Goal: Communication & Community: Answer question/provide support

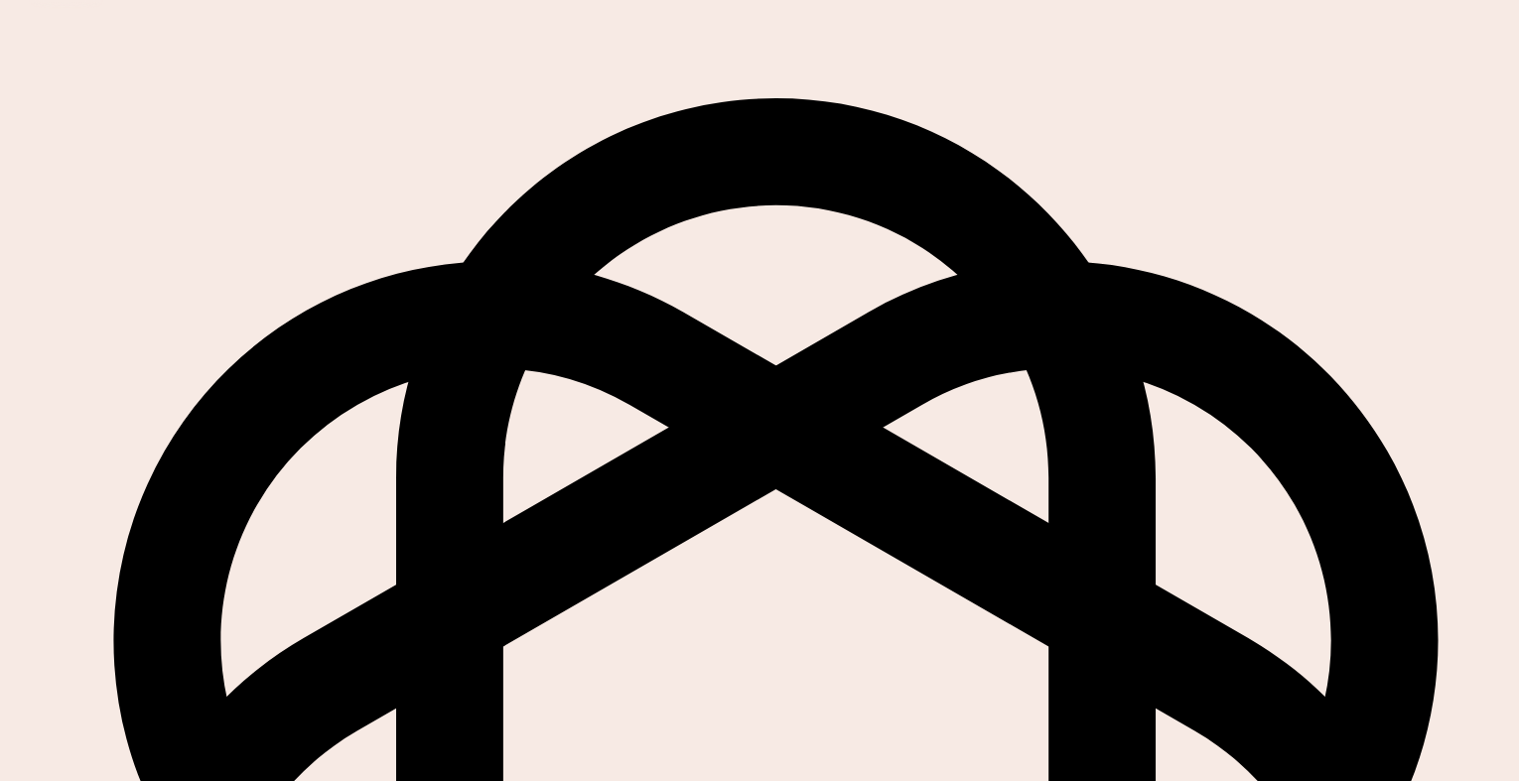
scroll to position [147, 0]
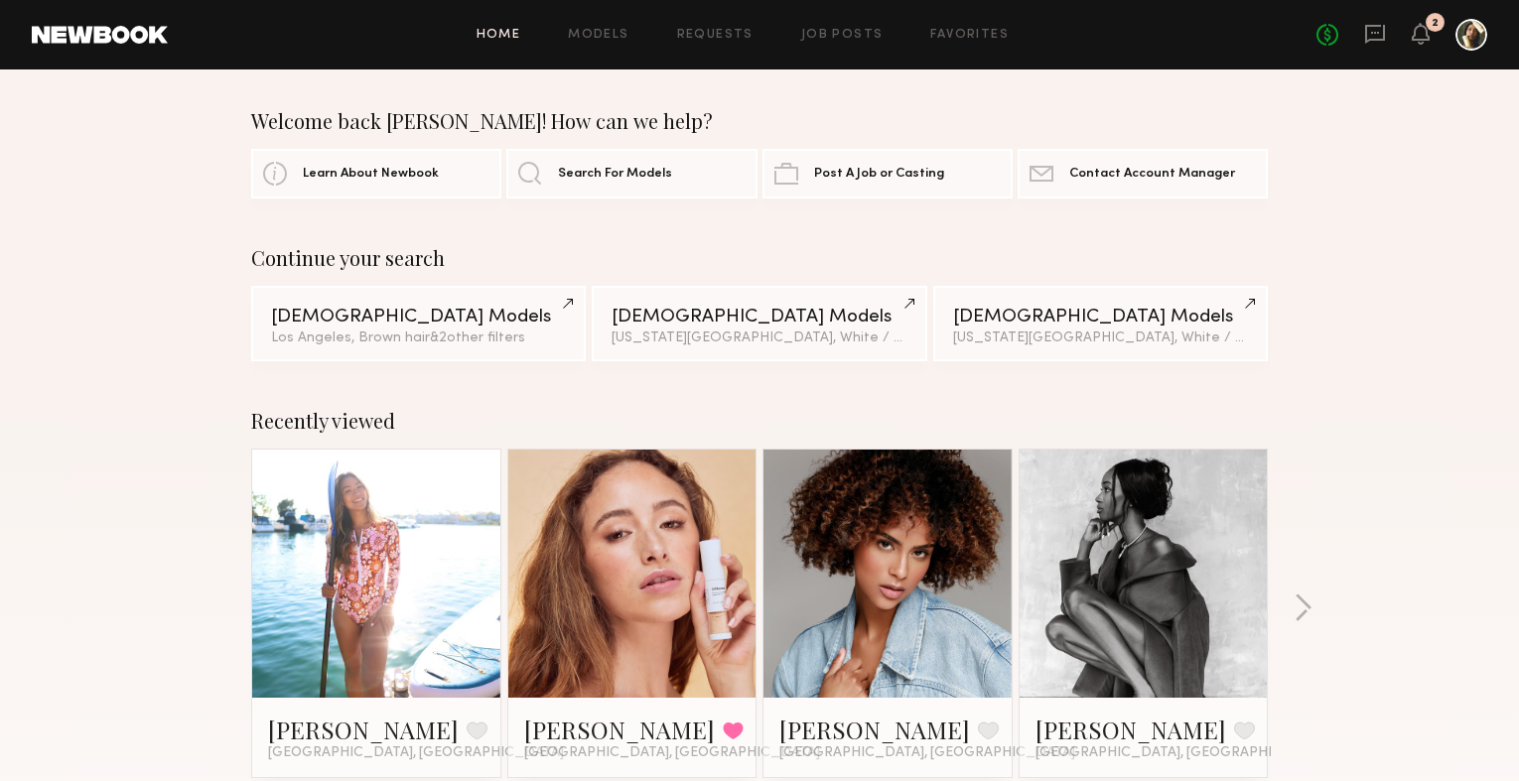
click at [1419, 46] on div "2" at bounding box center [1420, 35] width 18 height 25
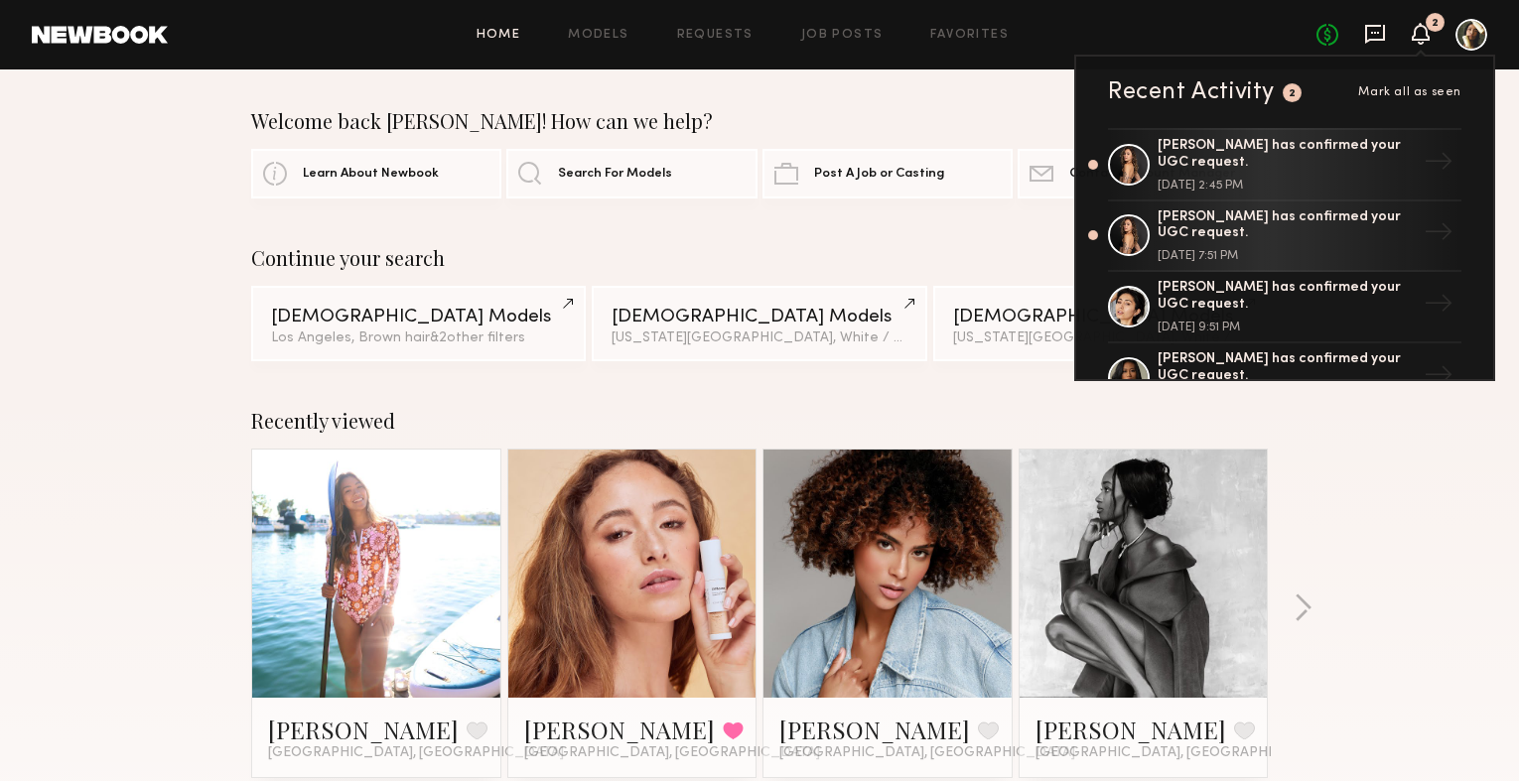
click at [1376, 27] on icon at bounding box center [1375, 34] width 22 height 22
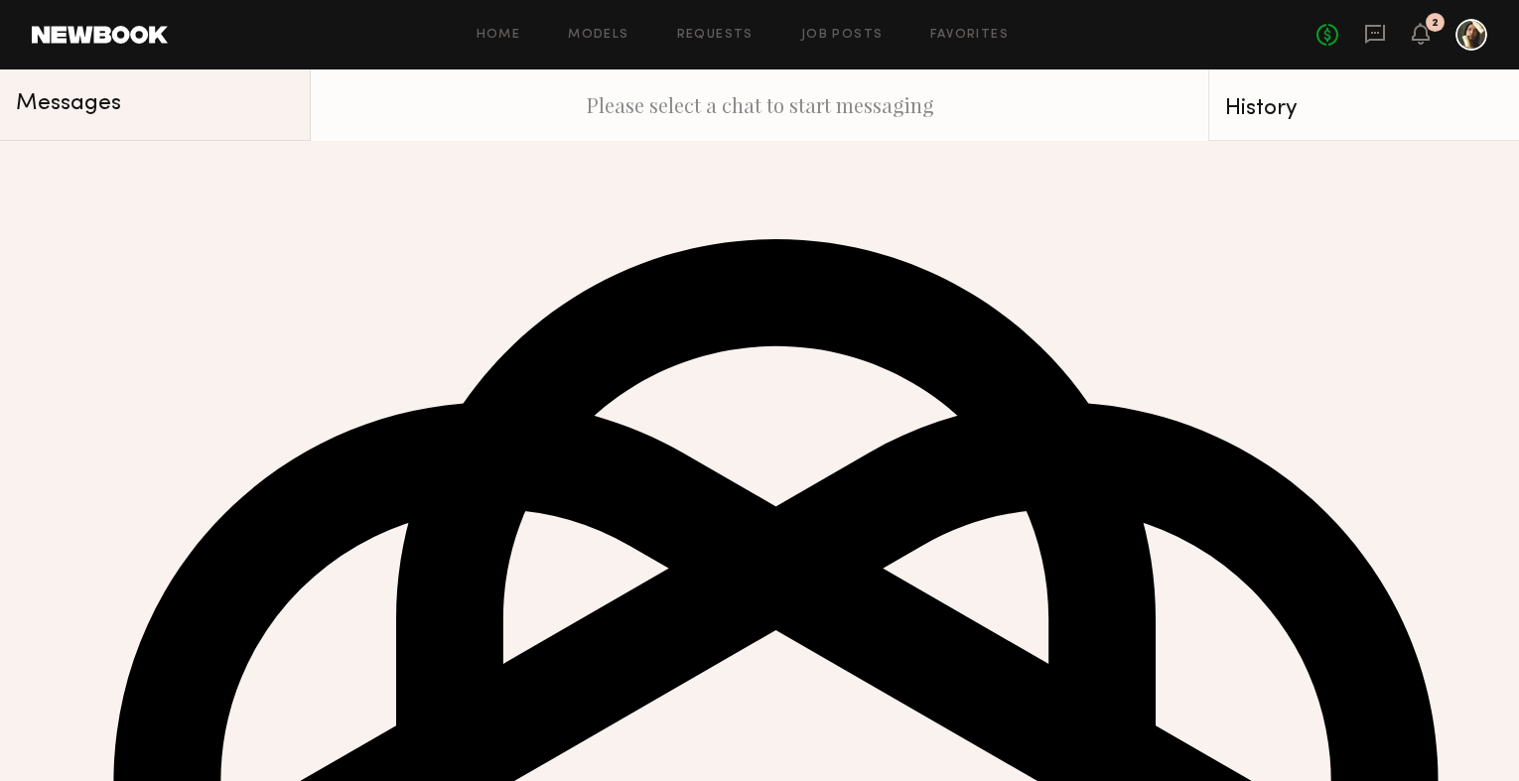
click at [172, 204] on link "Lauren B. 12:33 PM Unread: I’m so so sorry, I ended up catching Covid from some…" at bounding box center [155, 179] width 310 height 76
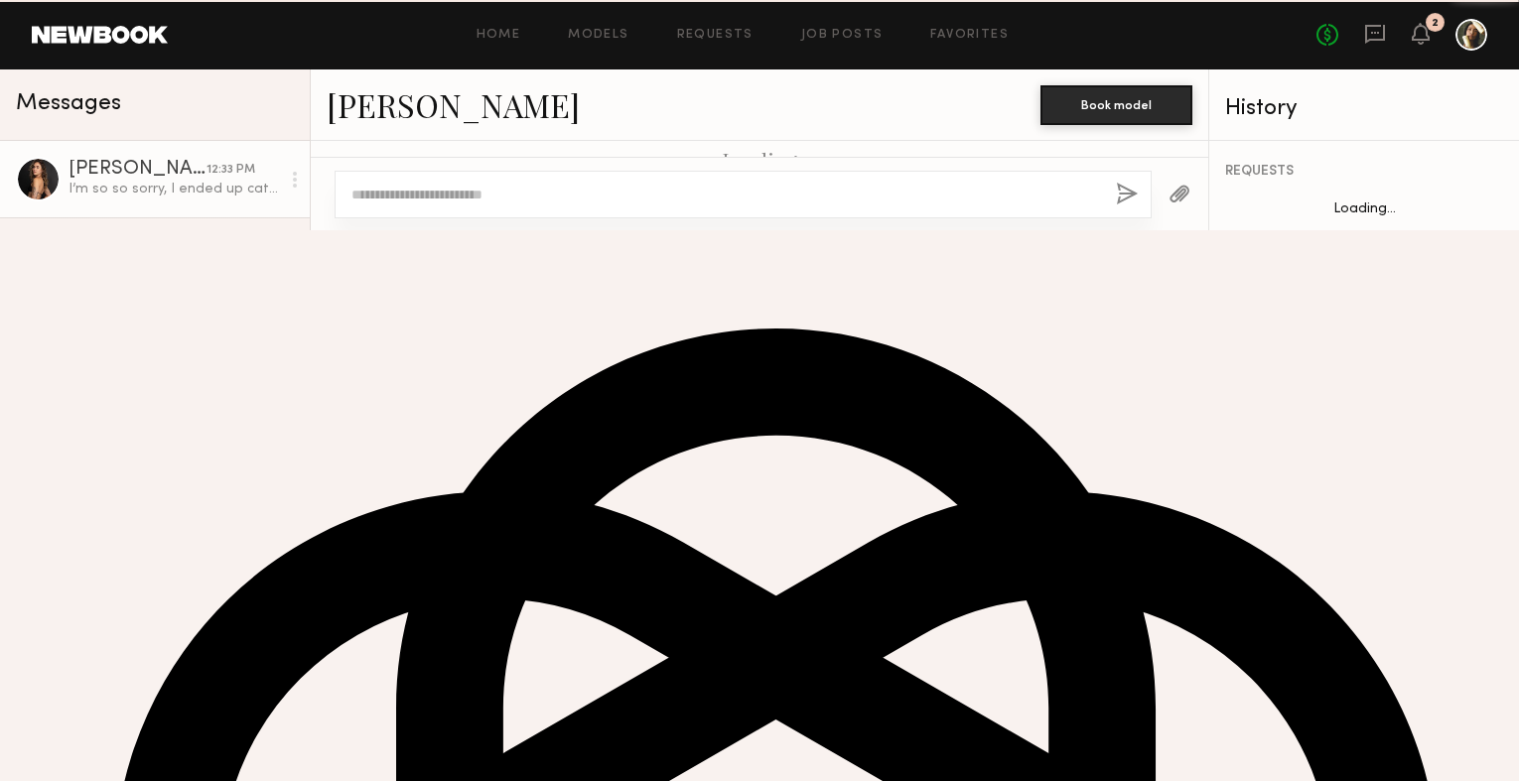
scroll to position [1988, 0]
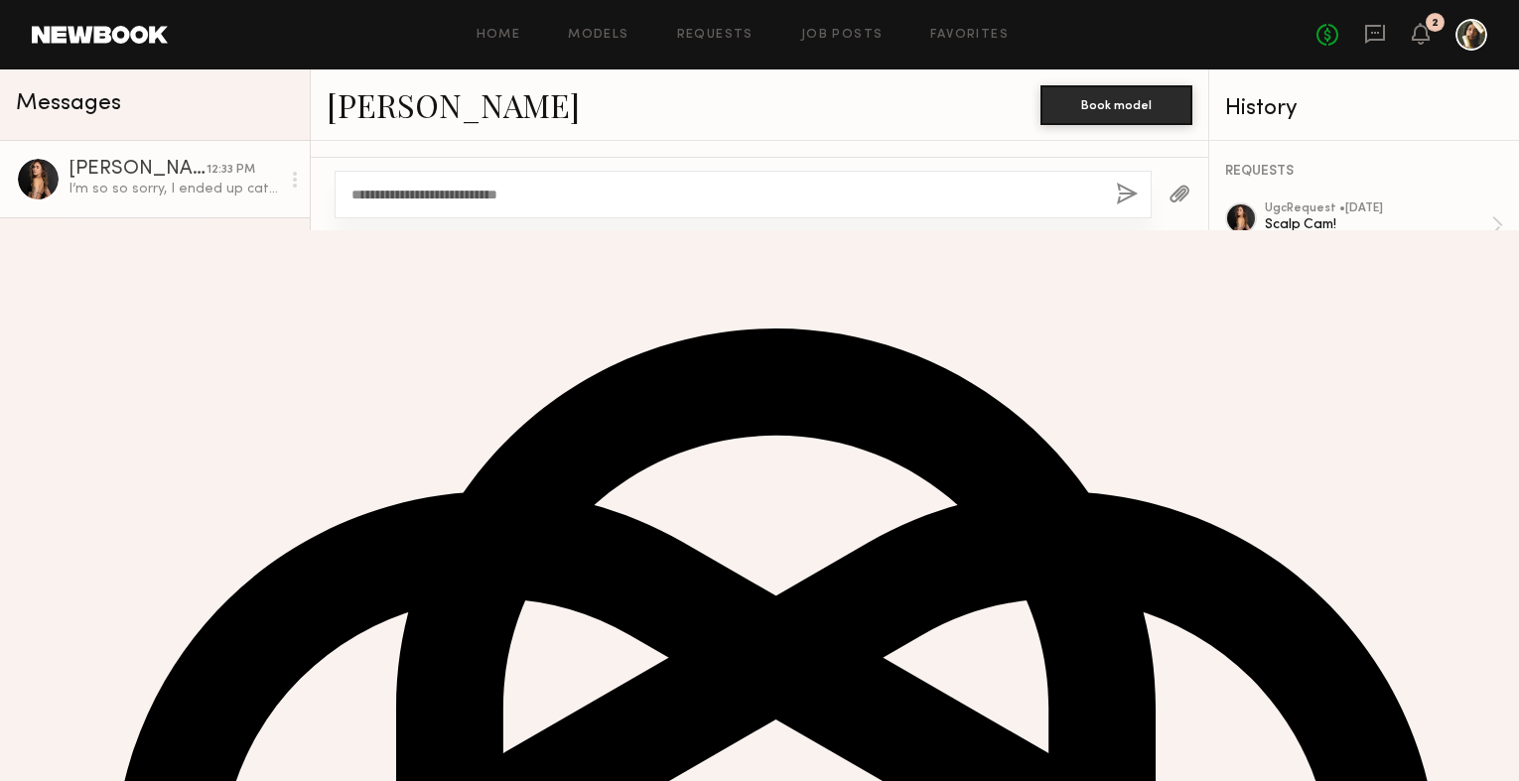
type textarea "**********"
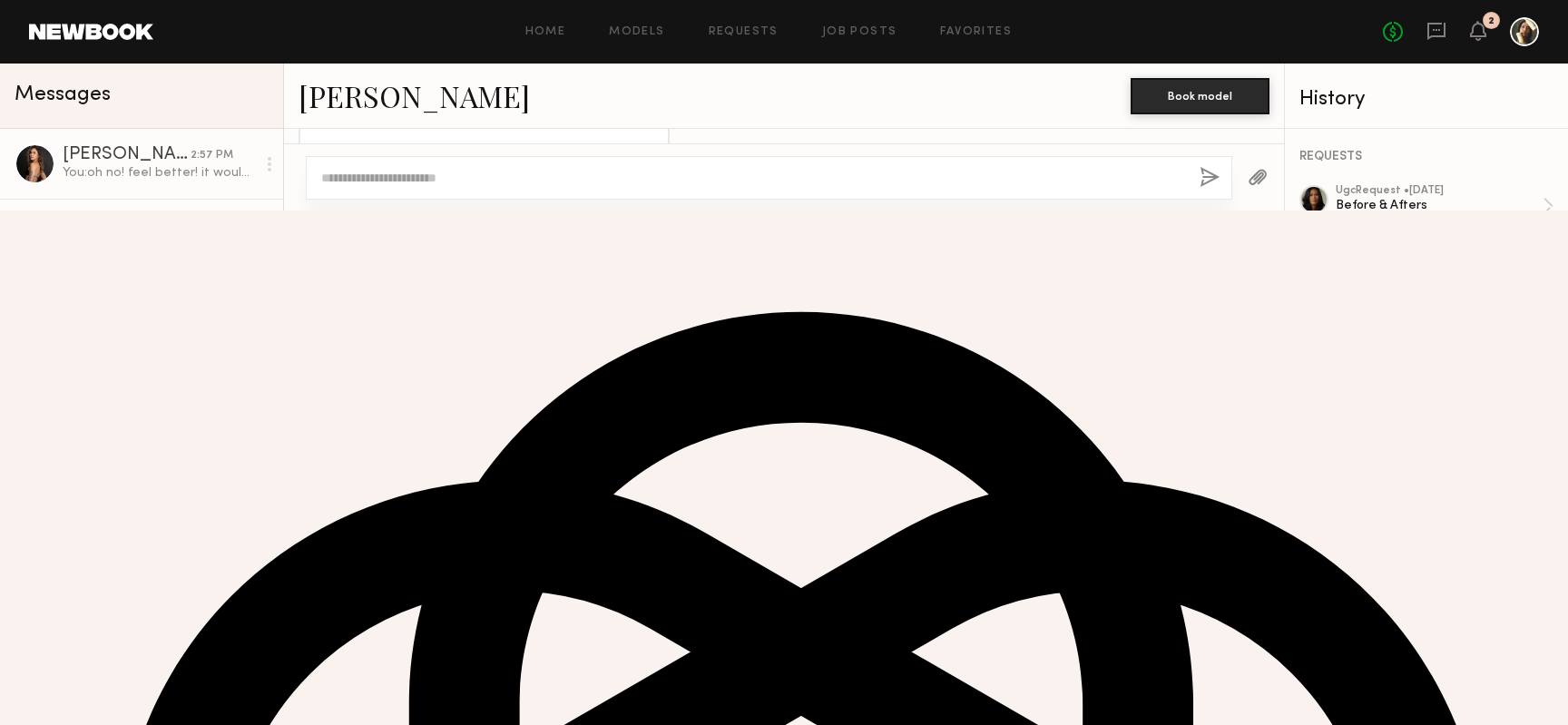
scroll to position [6062, 0]
click at [171, 179] on div "You: oh no! feel better! it would be awesome to have it before the weekend if p…" at bounding box center [158, 173] width 193 height 17
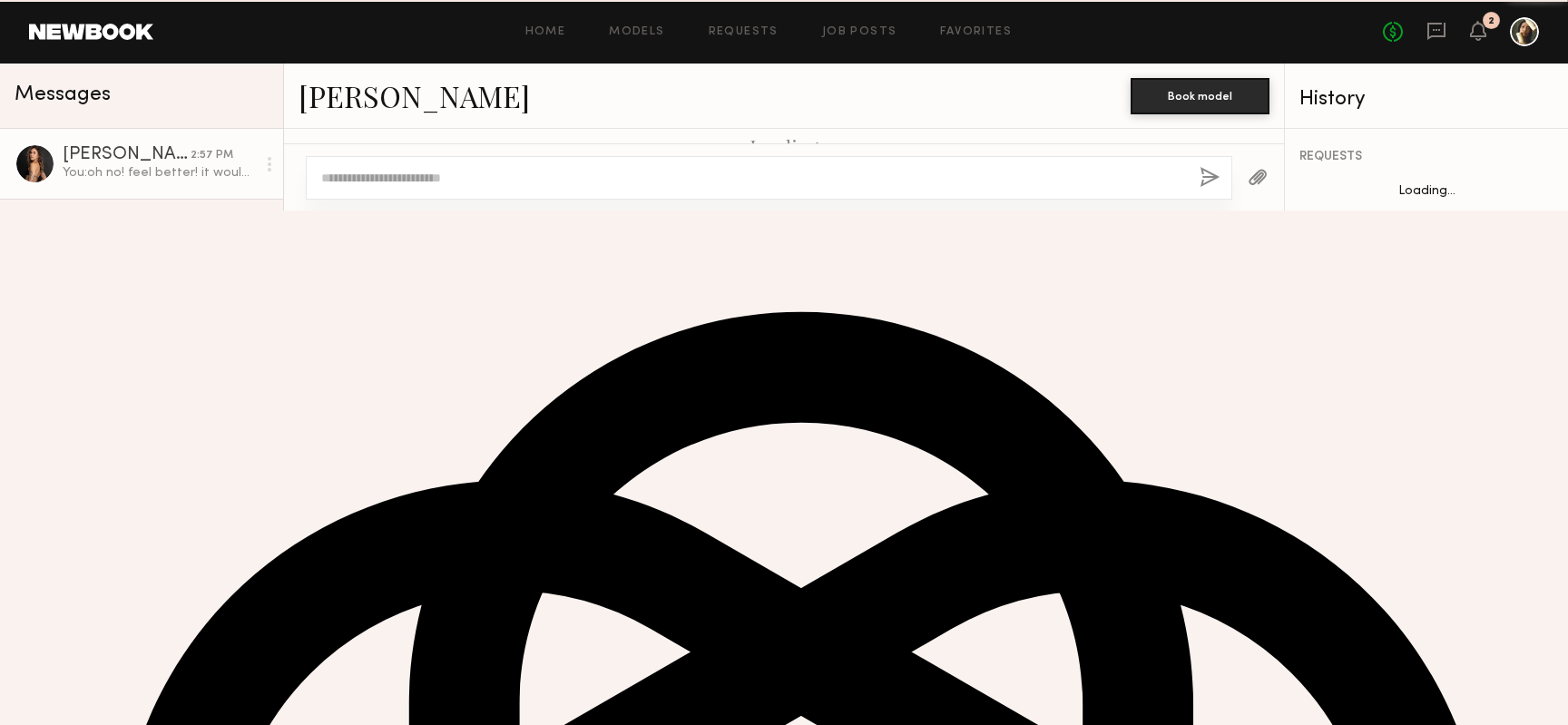
scroll to position [1365, 0]
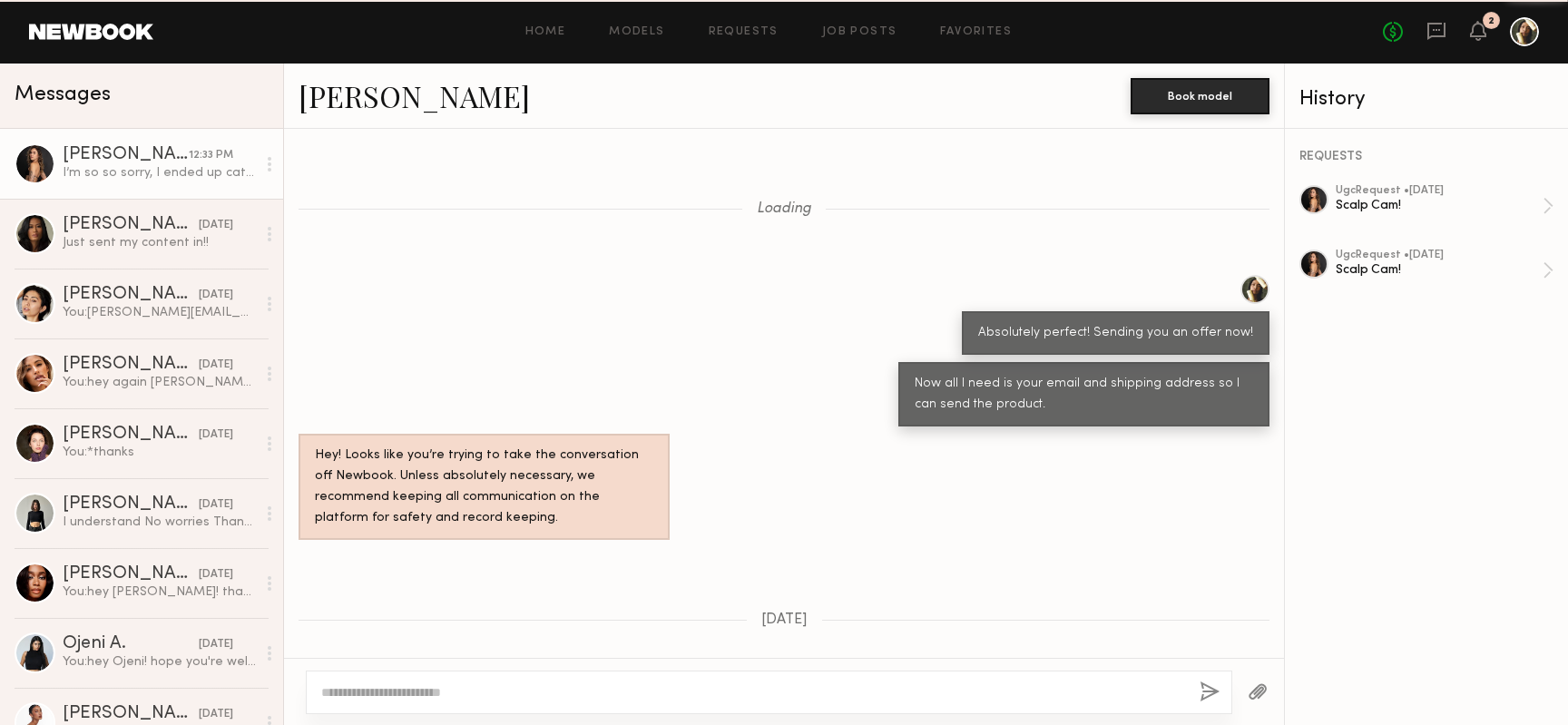
scroll to position [1510, 0]
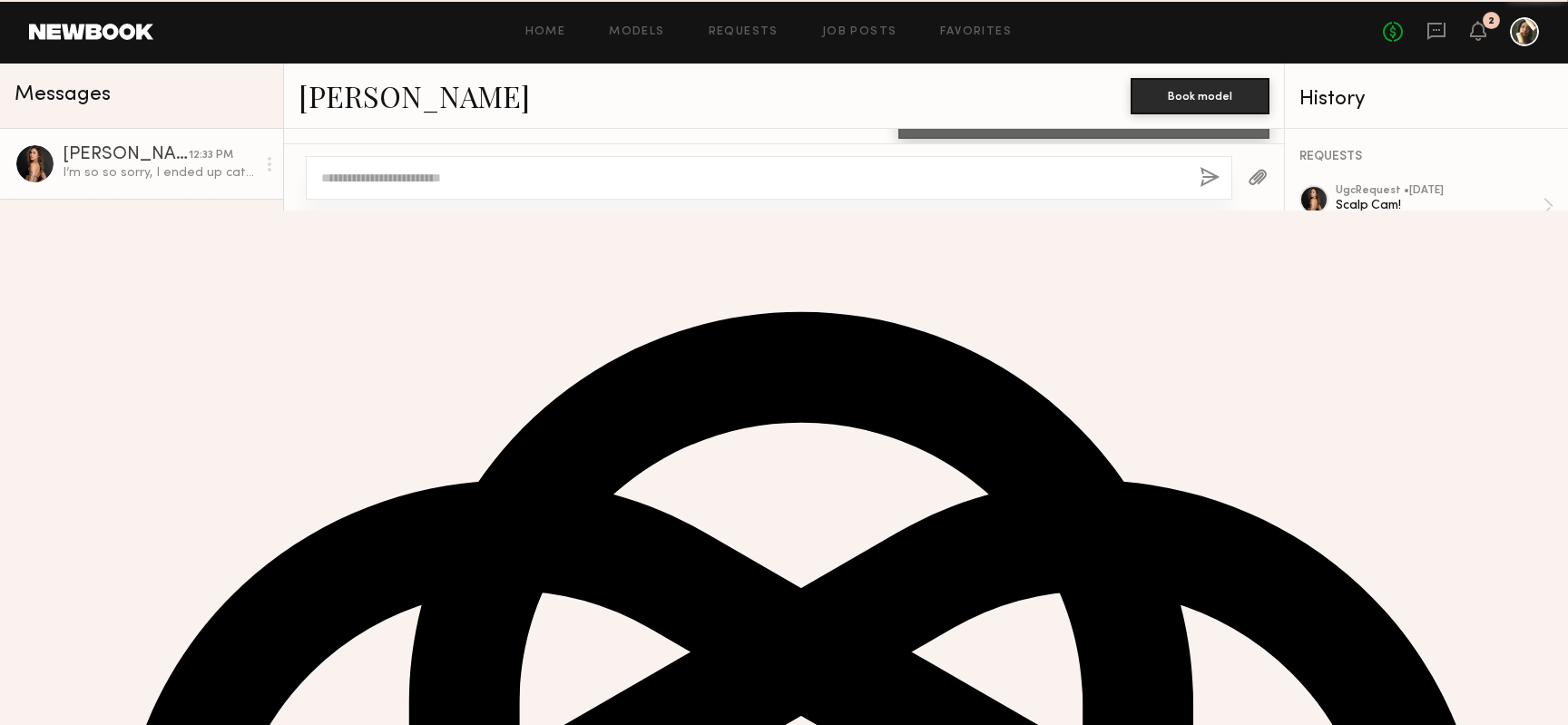
type textarea "**********"
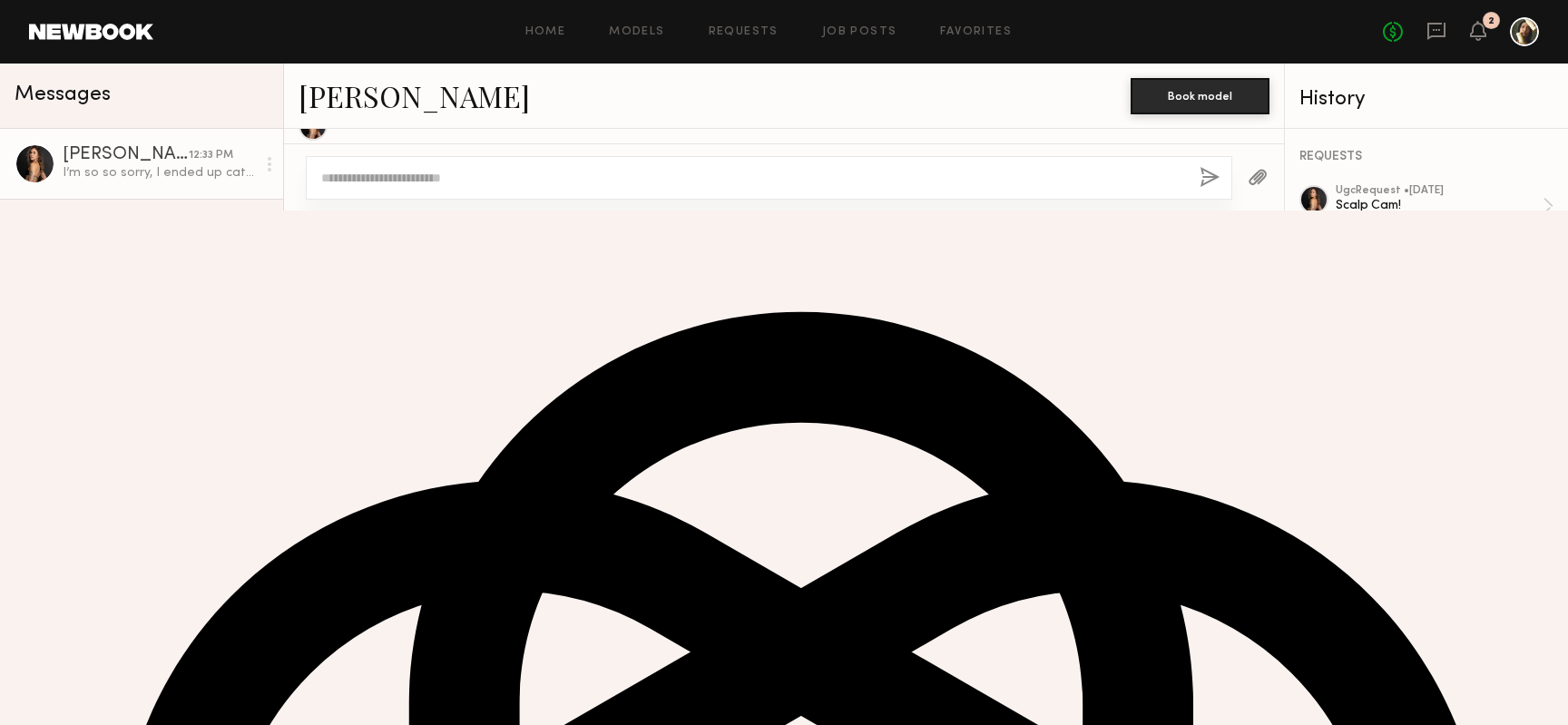
scroll to position [3807, 0]
